Goal: Navigation & Orientation: Understand site structure

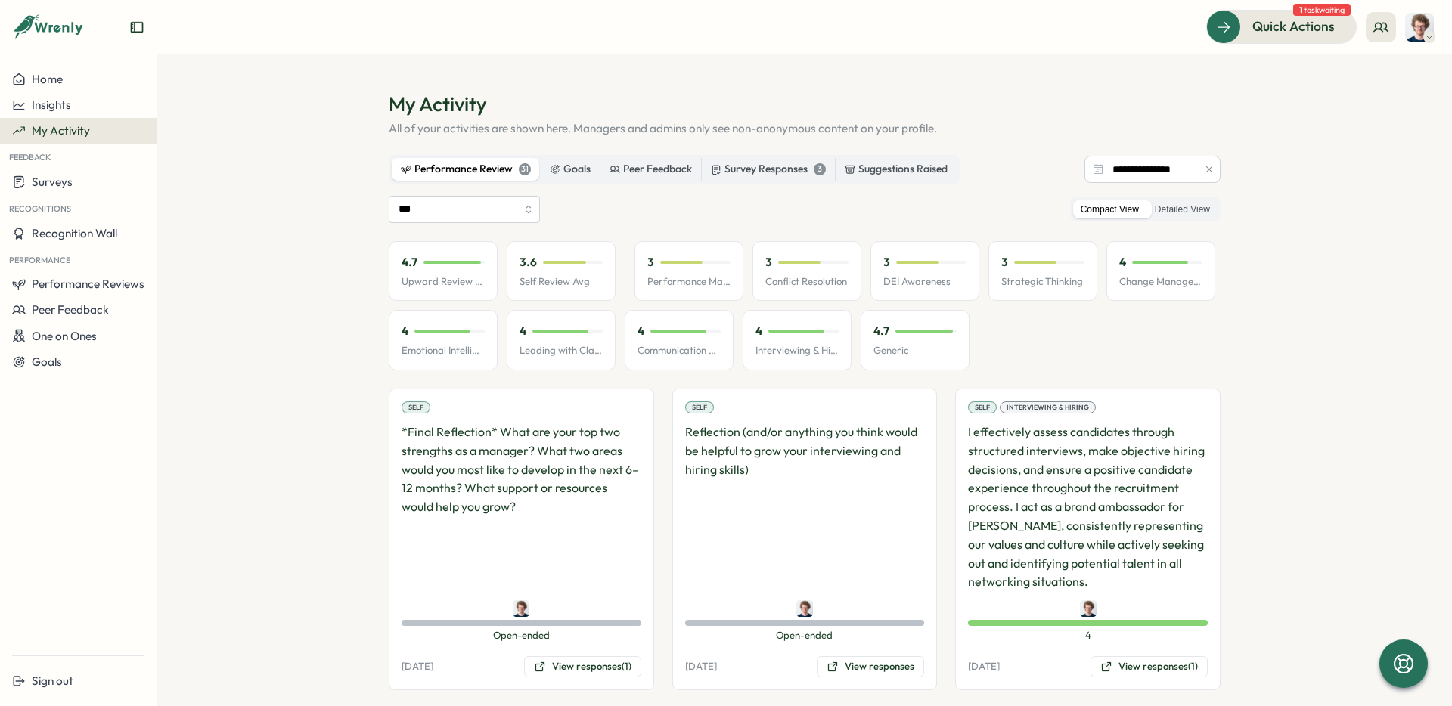
scroll to position [2254, 0]
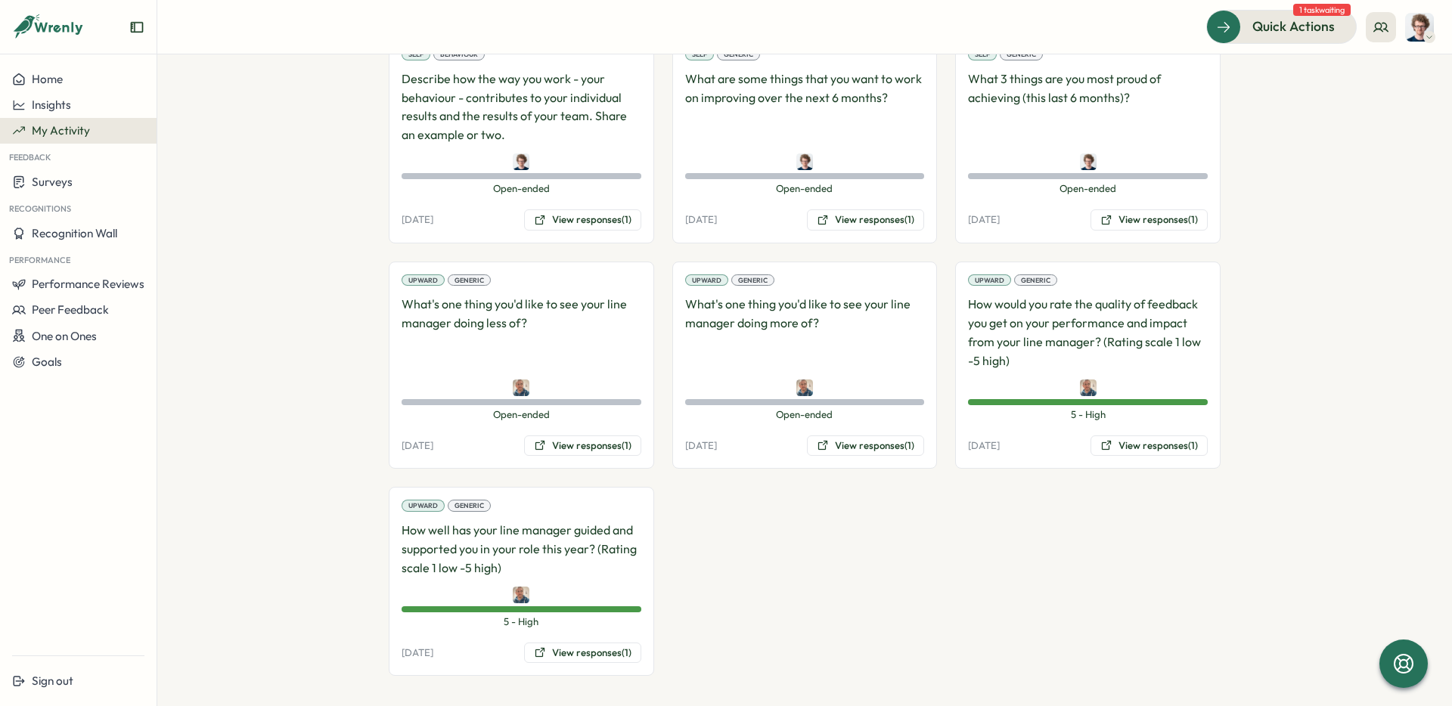
click at [61, 129] on span "My Activity" at bounding box center [61, 130] width 58 height 14
click at [95, 288] on span "Performance Reviews" at bounding box center [88, 284] width 113 height 14
click at [178, 295] on div "Insights" at bounding box center [181, 298] width 42 height 17
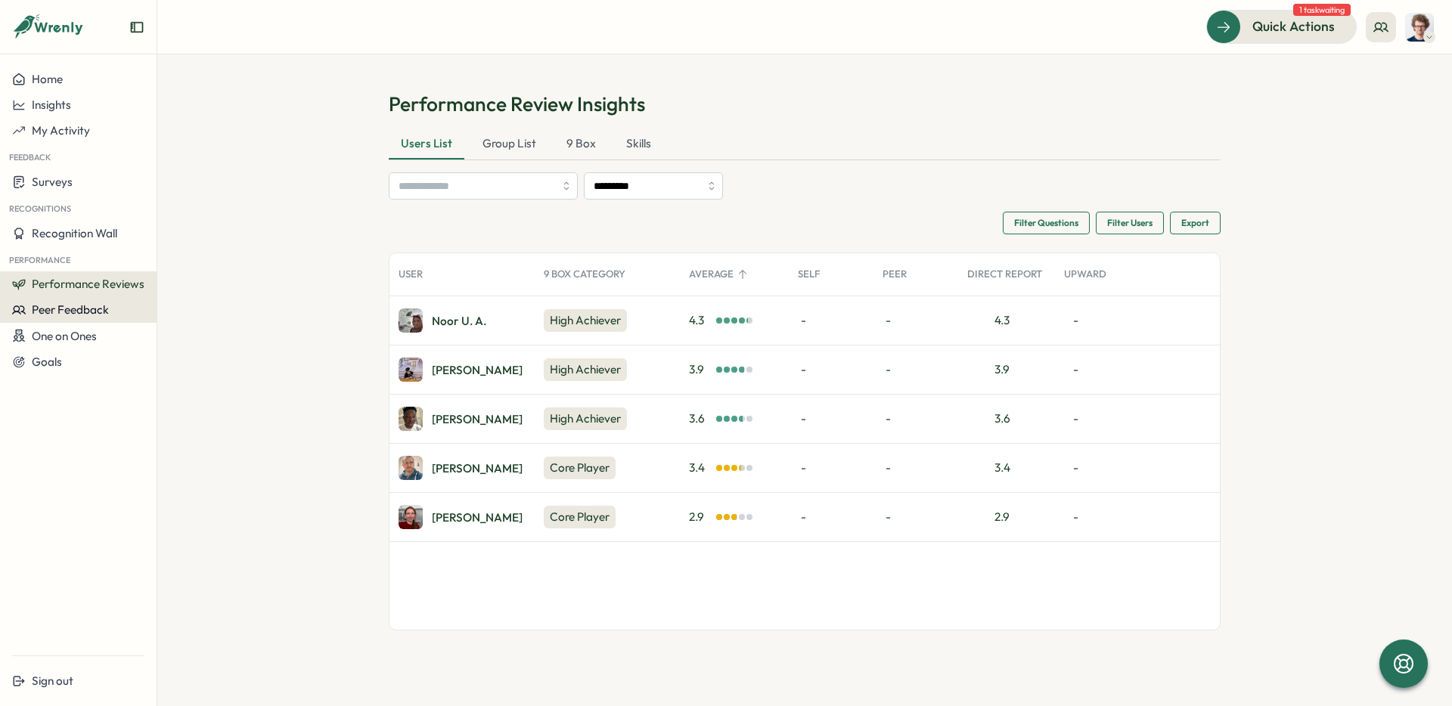
click at [81, 314] on span "Peer Feedback" at bounding box center [70, 309] width 77 height 14
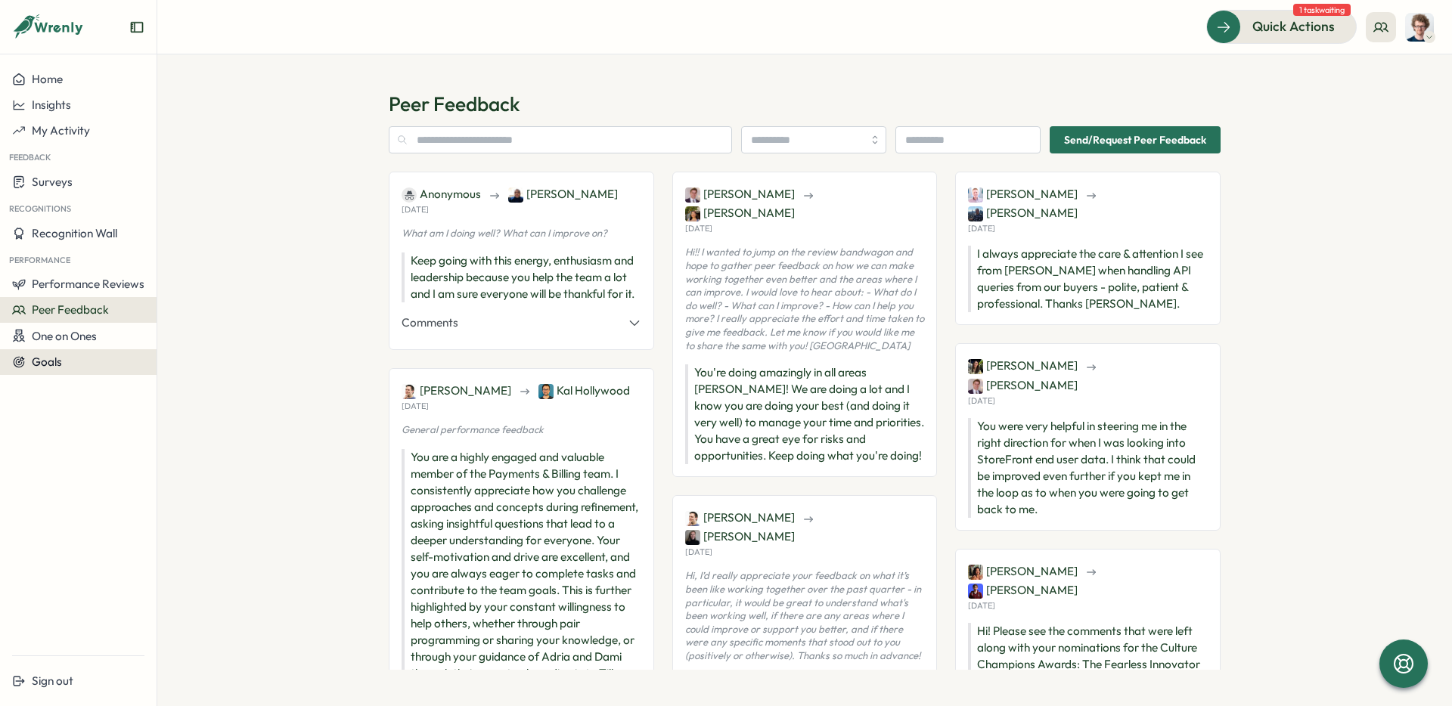
click at [51, 369] on button "Goals" at bounding box center [78, 362] width 157 height 26
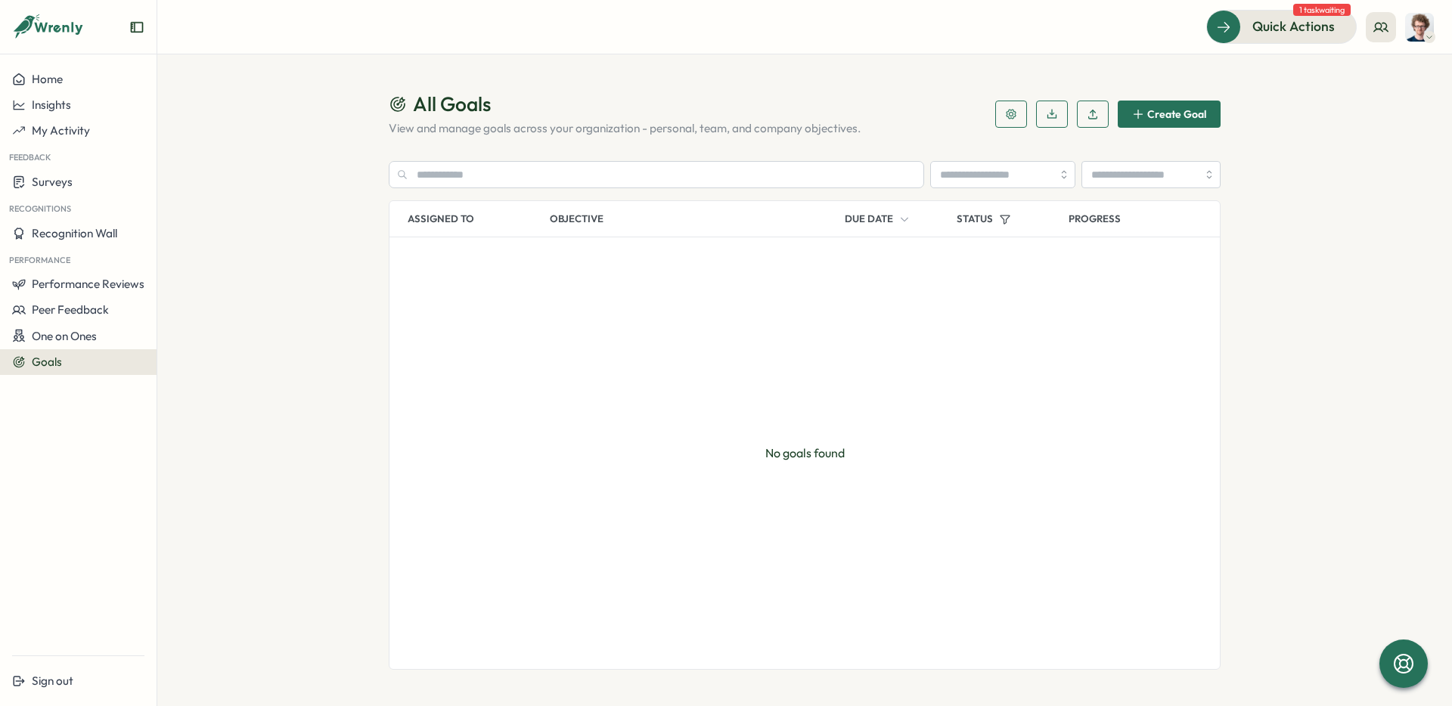
click at [1423, 32] on img at bounding box center [1419, 27] width 29 height 29
click at [1385, 30] on icon at bounding box center [1380, 27] width 15 height 15
click at [1417, 32] on img at bounding box center [1419, 27] width 29 height 29
click at [1395, 103] on div "My Activity" at bounding box center [1394, 103] width 75 height 17
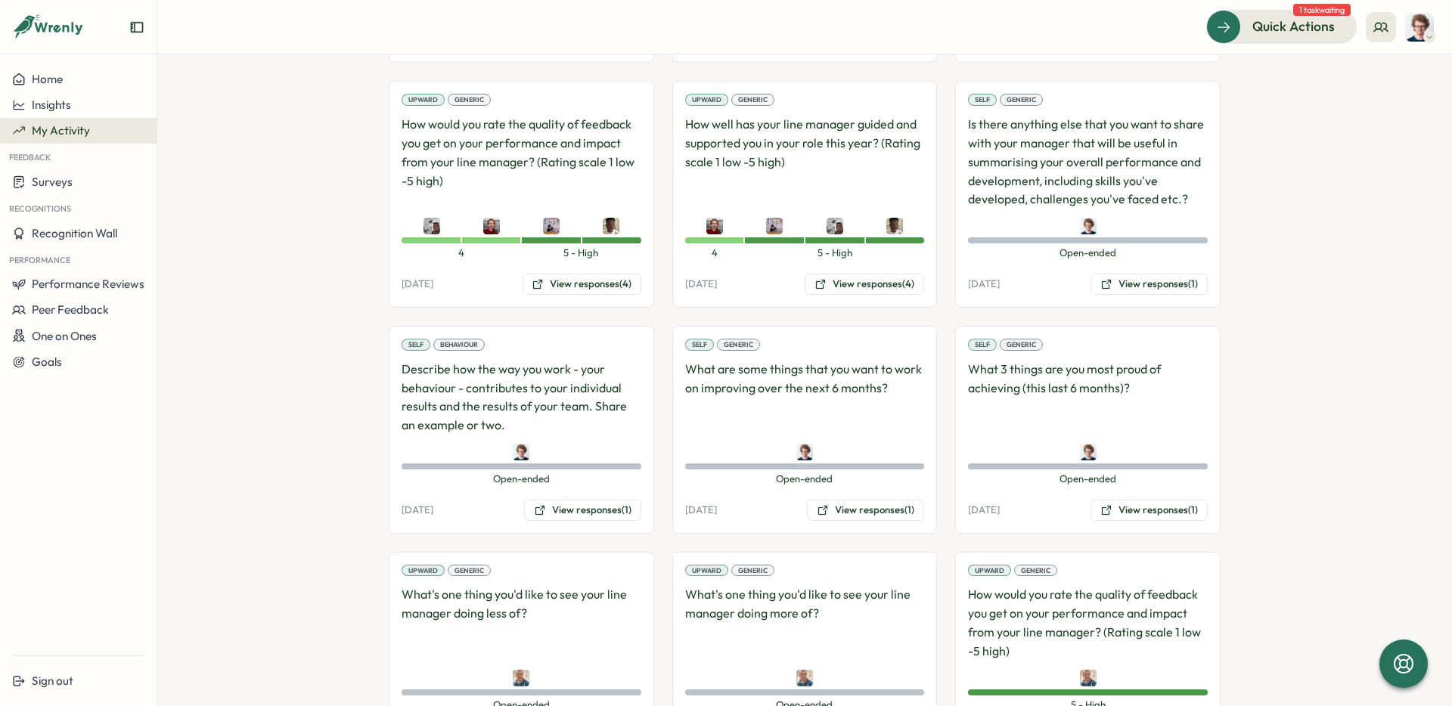
scroll to position [2260, 0]
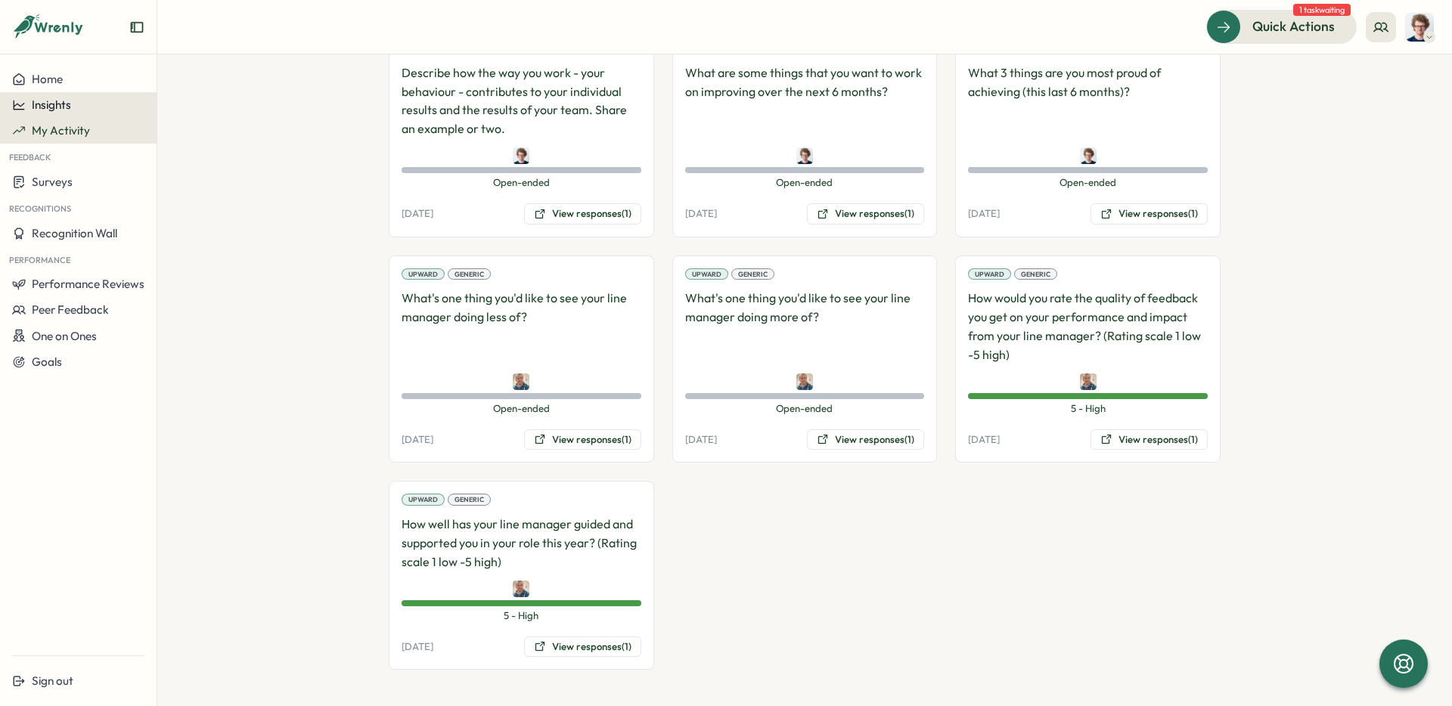
click at [54, 105] on span "Insights" at bounding box center [51, 105] width 39 height 14
click at [139, 26] on icon "Expand sidebar" at bounding box center [136, 27] width 15 height 15
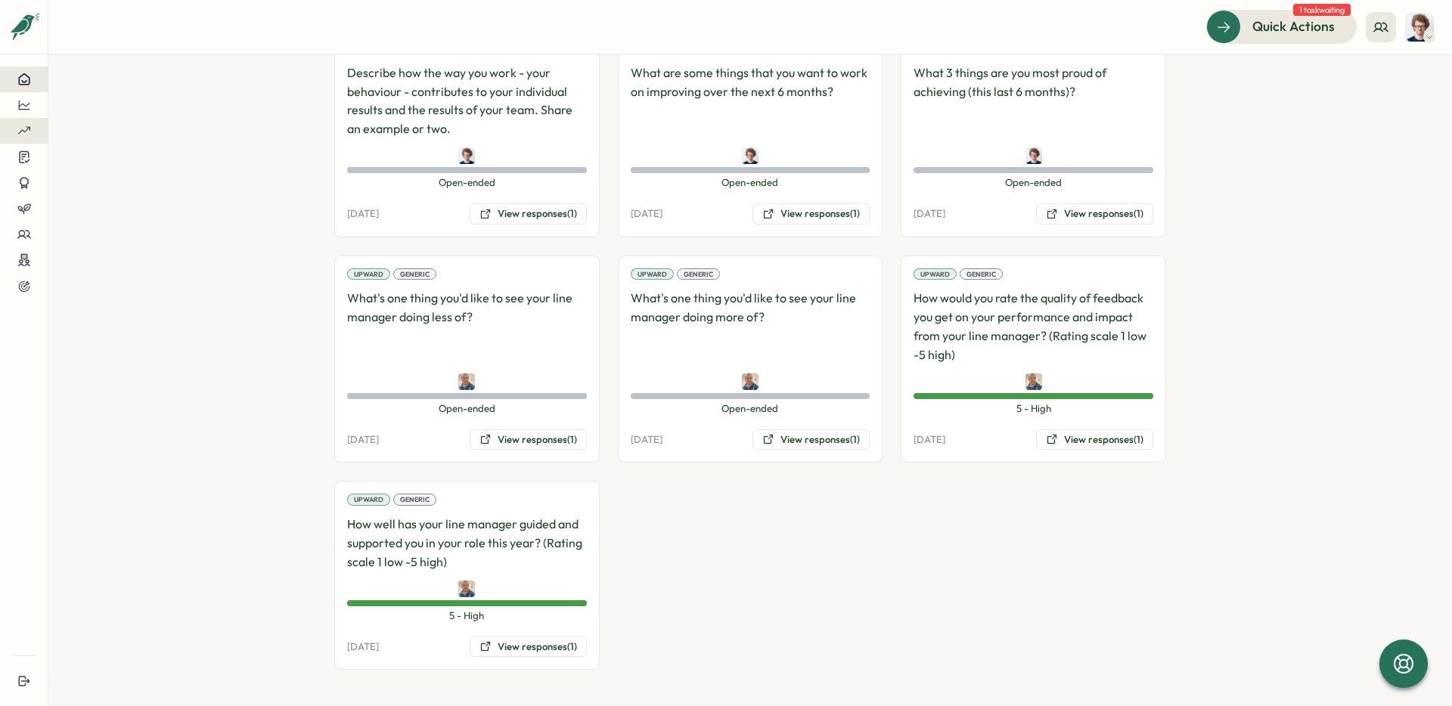
click at [22, 80] on icon at bounding box center [24, 79] width 11 height 11
